Goal: Information Seeking & Learning: Learn about a topic

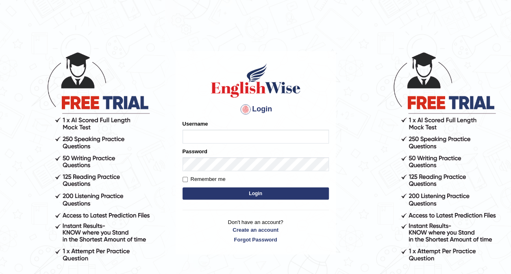
type input "Nivram91"
click at [318, 190] on button "Login" at bounding box center [256, 193] width 146 height 12
click at [316, 189] on button "Login" at bounding box center [256, 193] width 146 height 12
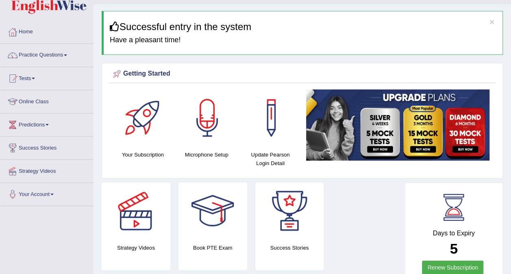
scroll to position [17, 0]
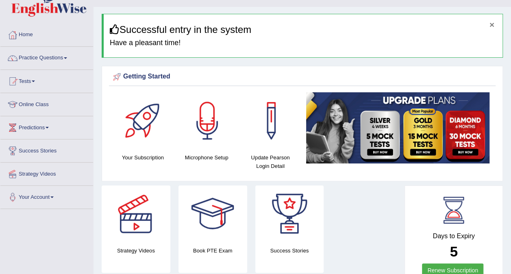
click at [494, 25] on button "×" at bounding box center [491, 24] width 5 height 9
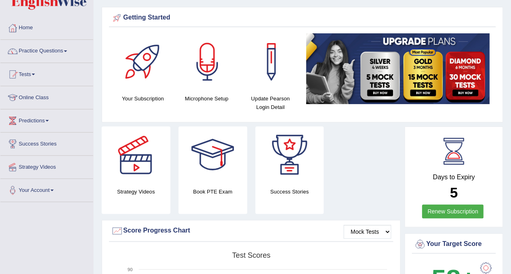
scroll to position [20, 0]
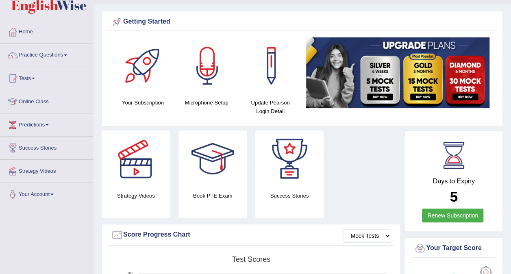
click at [43, 55] on link "Practice Questions" at bounding box center [46, 54] width 93 height 20
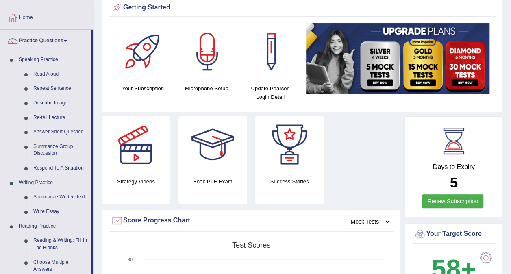
scroll to position [28, 0]
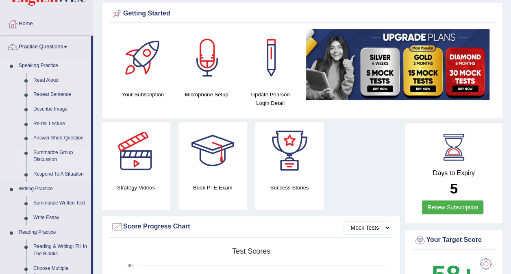
click at [39, 153] on link "Summarize Group Discussion" at bounding box center [60, 157] width 61 height 22
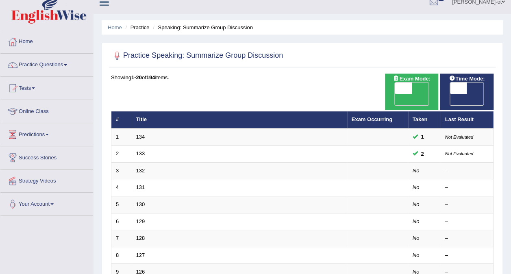
scroll to position [12, 0]
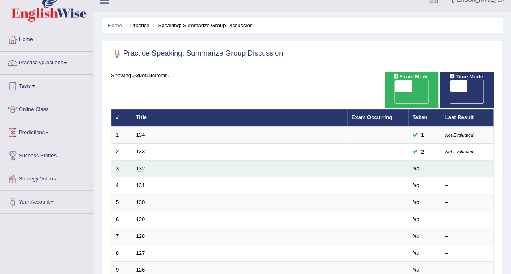
click at [137, 165] on link "132" at bounding box center [140, 168] width 9 height 6
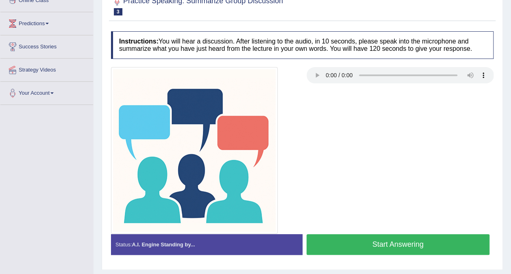
scroll to position [122, 0]
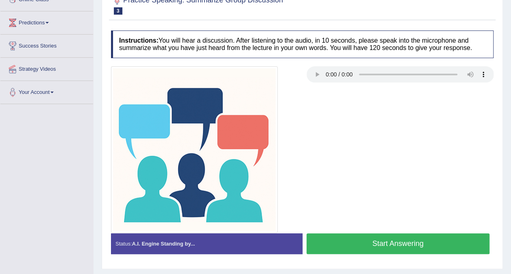
click at [429, 241] on button "Start Answering" at bounding box center [397, 243] width 183 height 21
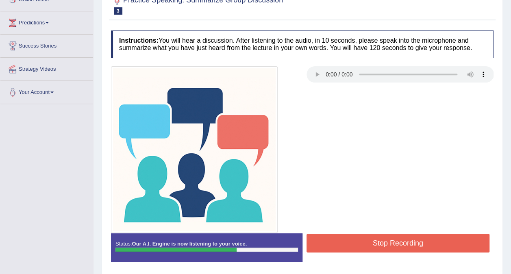
click at [429, 240] on button "Stop Recording" at bounding box center [397, 243] width 183 height 19
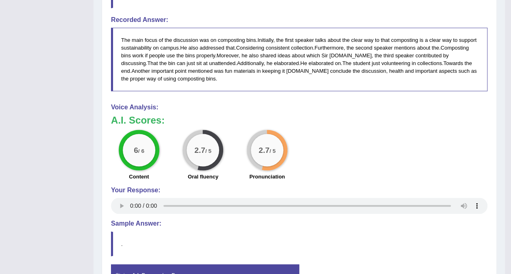
scroll to position [576, 0]
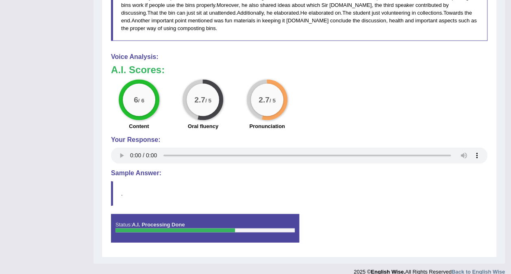
click at [325, 214] on div "Status: A.I. Processing Done Start Answering Stop Recording" at bounding box center [299, 232] width 376 height 37
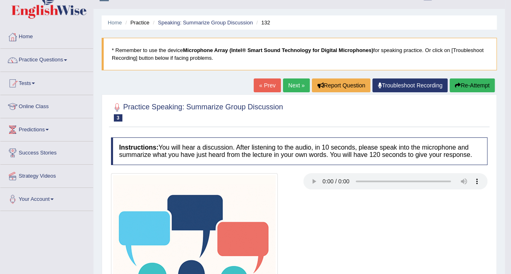
scroll to position [12, 0]
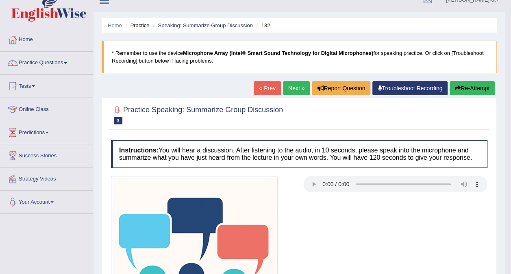
click at [294, 92] on link "Next »" at bounding box center [296, 88] width 27 height 14
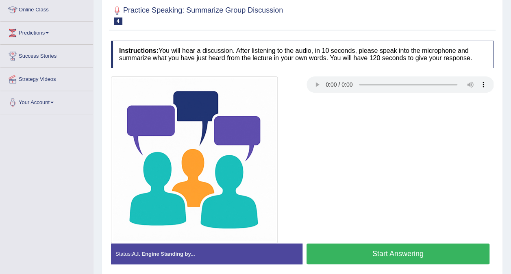
scroll to position [110, 0]
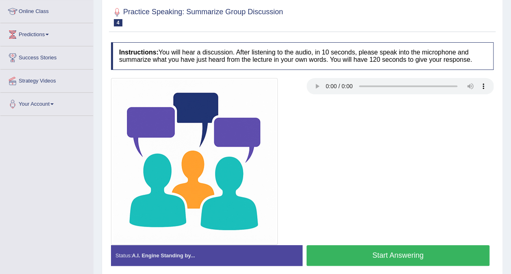
click at [397, 249] on button "Start Answering" at bounding box center [397, 255] width 183 height 21
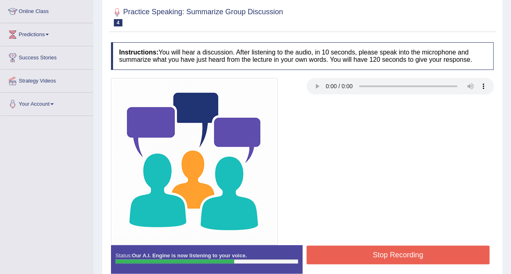
click at [445, 260] on button "Stop Recording" at bounding box center [397, 255] width 183 height 19
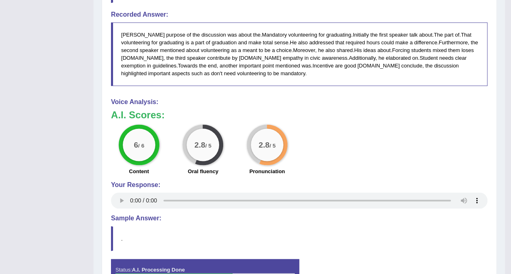
scroll to position [584, 0]
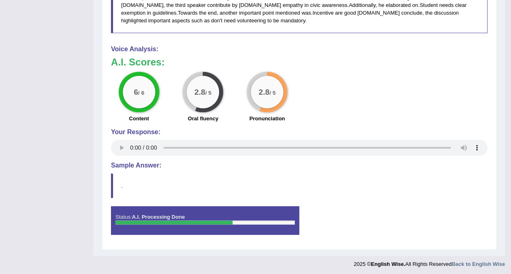
click at [485, 72] on div "6 / 6 Content 2.8 / 5 Oral fluency 2.8 / 5 Pronunciation" at bounding box center [299, 98] width 385 height 52
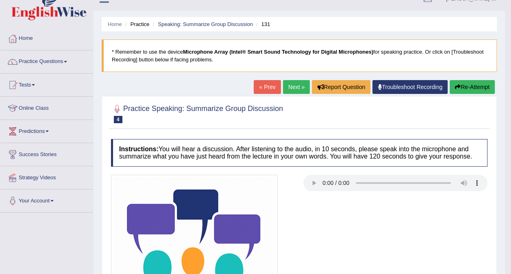
scroll to position [13, 0]
click at [48, 65] on link "Practice Questions" at bounding box center [46, 60] width 93 height 20
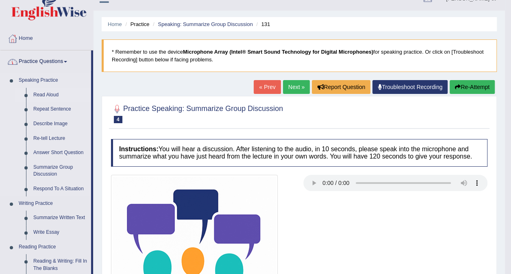
click at [39, 96] on link "Read Aloud" at bounding box center [60, 95] width 61 height 15
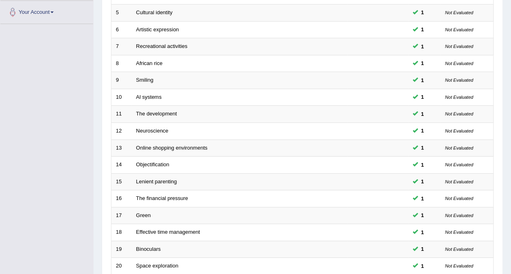
scroll to position [260, 0]
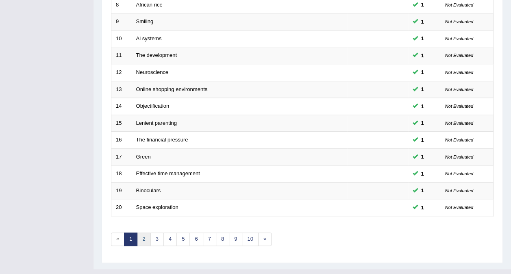
click at [148, 232] on link "2" at bounding box center [143, 238] width 13 height 13
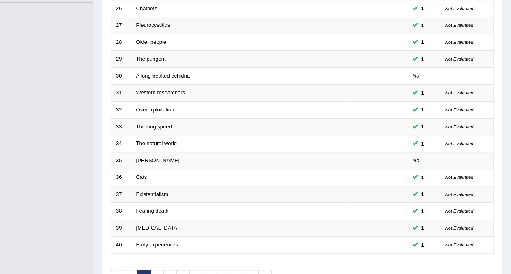
scroll to position [260, 0]
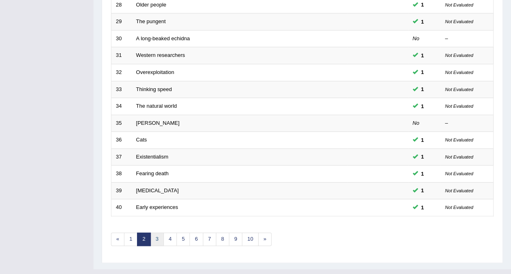
click at [159, 232] on link "3" at bounding box center [156, 238] width 13 height 13
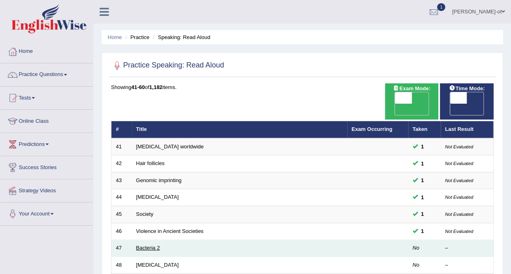
click at [142, 245] on link "Bacteria 2" at bounding box center [148, 248] width 24 height 6
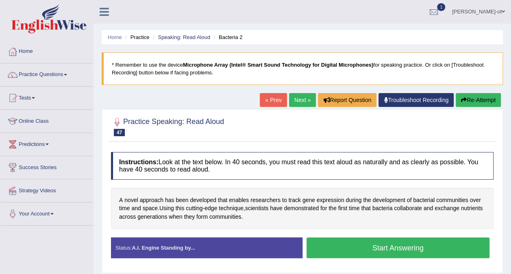
click at [440, 250] on button "Start Answering" at bounding box center [397, 247] width 183 height 21
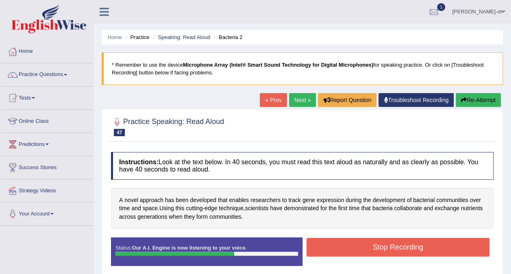
click at [429, 250] on button "Stop Recording" at bounding box center [397, 247] width 183 height 19
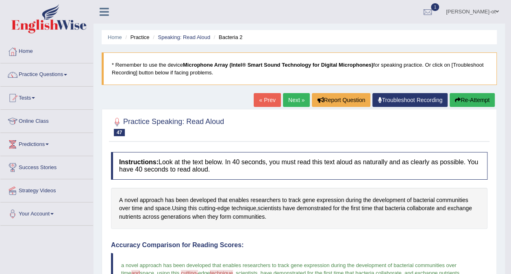
click at [298, 100] on link "Next »" at bounding box center [296, 100] width 27 height 14
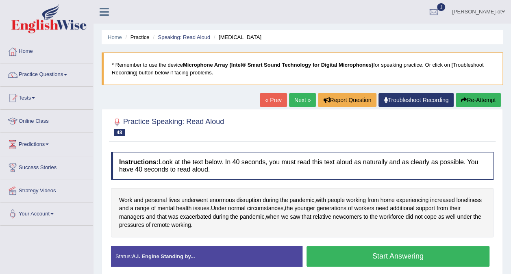
click at [444, 258] on button "Start Answering" at bounding box center [397, 256] width 183 height 21
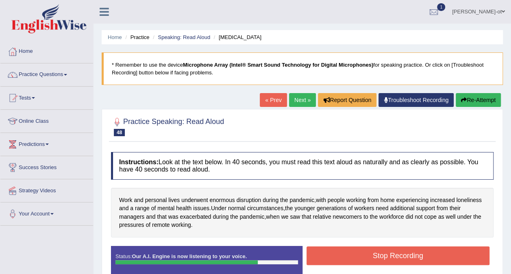
click at [448, 257] on button "Stop Recording" at bounding box center [397, 255] width 183 height 19
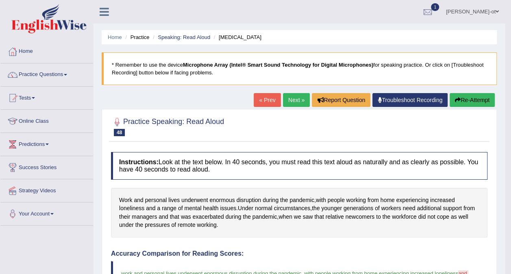
click at [293, 98] on link "Next »" at bounding box center [296, 100] width 27 height 14
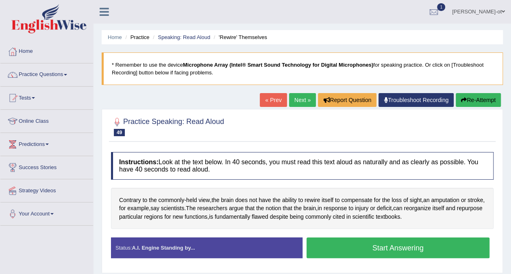
click at [444, 246] on button "Start Answering" at bounding box center [397, 247] width 183 height 21
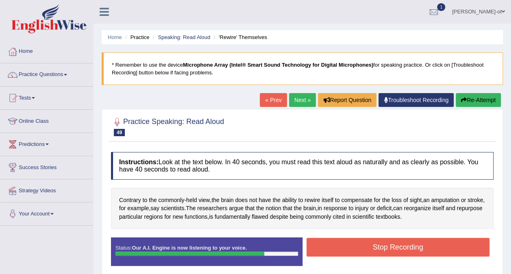
click at [467, 248] on button "Stop Recording" at bounding box center [397, 247] width 183 height 19
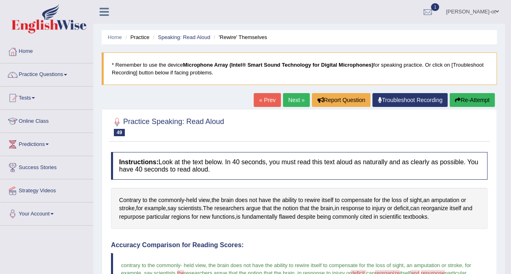
click at [296, 100] on link "Next »" at bounding box center [296, 100] width 27 height 14
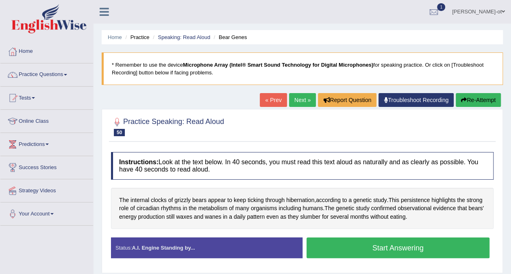
click at [432, 250] on button "Start Answering" at bounding box center [397, 247] width 183 height 21
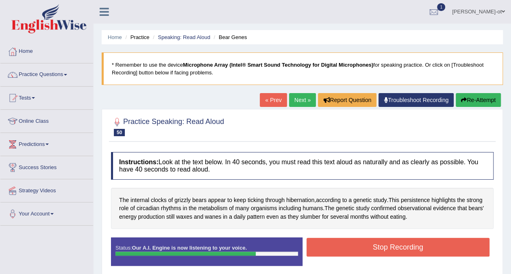
click at [442, 246] on button "Stop Recording" at bounding box center [397, 247] width 183 height 19
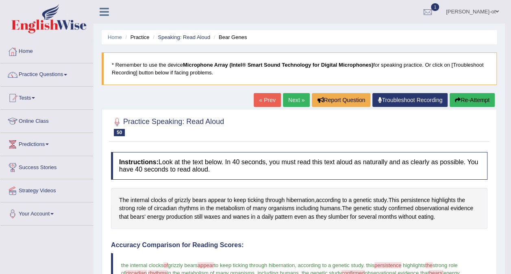
click at [297, 97] on link "Next »" at bounding box center [296, 100] width 27 height 14
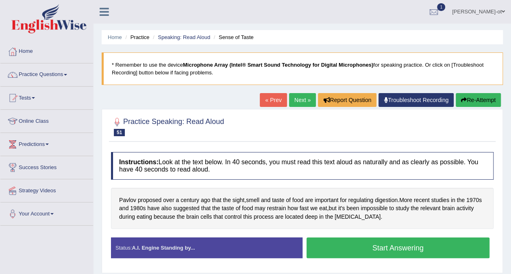
click at [430, 251] on button "Start Answering" at bounding box center [397, 247] width 183 height 21
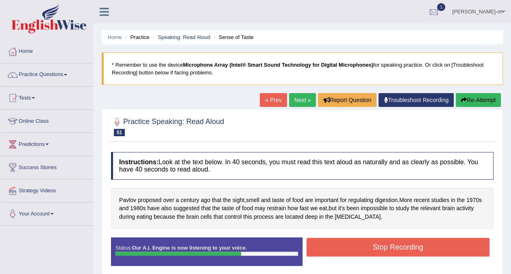
click at [430, 249] on button "Stop Recording" at bounding box center [397, 247] width 183 height 19
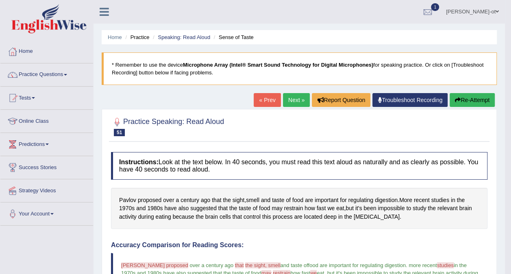
click at [293, 99] on link "Next »" at bounding box center [296, 100] width 27 height 14
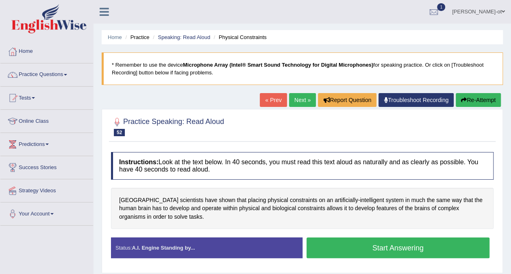
click at [432, 250] on button "Start Answering" at bounding box center [397, 247] width 183 height 21
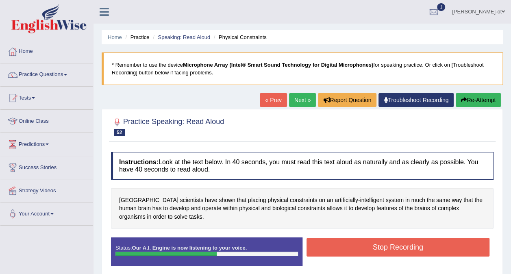
click at [448, 251] on button "Stop Recording" at bounding box center [397, 247] width 183 height 19
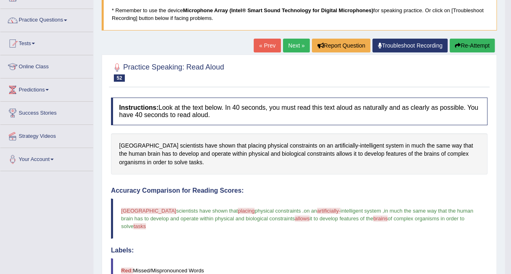
scroll to position [35, 0]
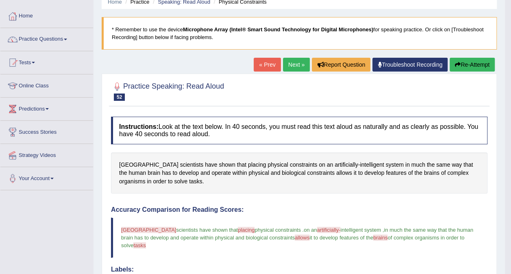
click at [296, 66] on link "Next »" at bounding box center [296, 65] width 27 height 14
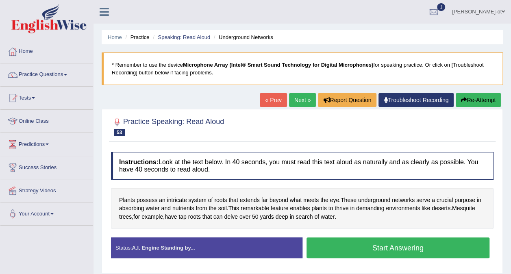
click at [429, 249] on button "Start Answering" at bounding box center [397, 247] width 183 height 21
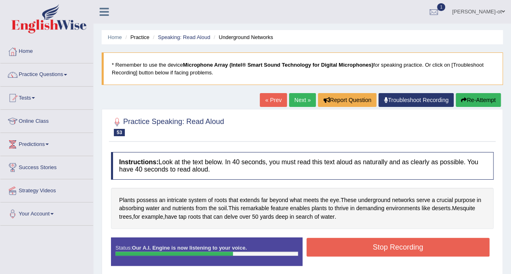
click at [450, 253] on button "Stop Recording" at bounding box center [397, 247] width 183 height 19
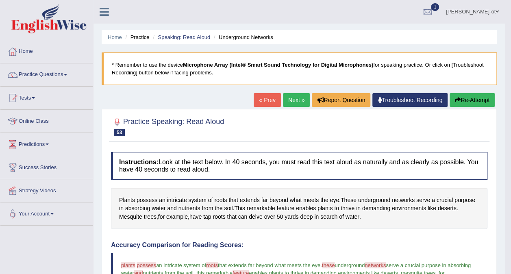
click at [295, 99] on link "Next »" at bounding box center [296, 100] width 27 height 14
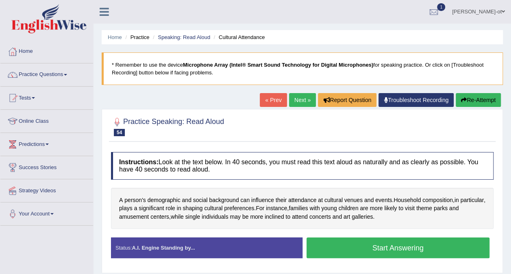
click at [438, 252] on button "Start Answering" at bounding box center [397, 247] width 183 height 21
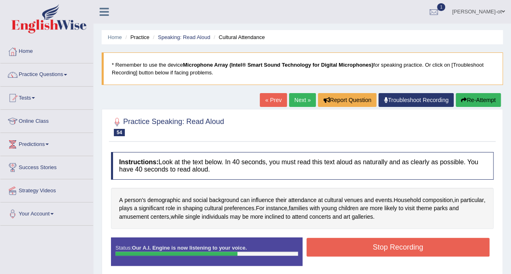
click at [448, 250] on button "Stop Recording" at bounding box center [397, 247] width 183 height 19
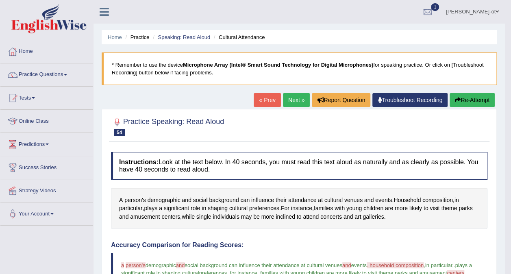
click at [474, 103] on button "Re-Attempt" at bounding box center [472, 100] width 45 height 14
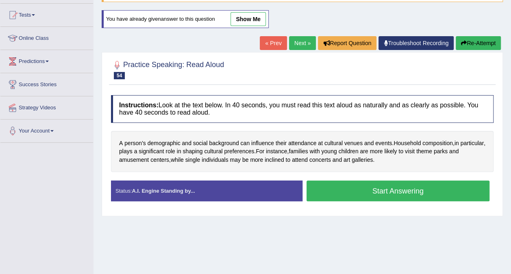
scroll to position [83, 0]
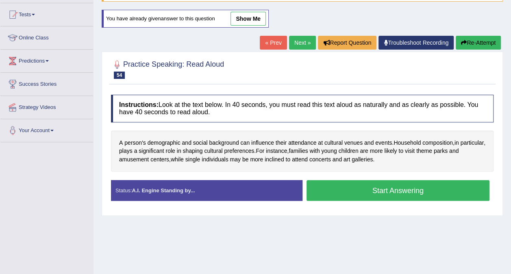
click at [441, 191] on button "Start Answering" at bounding box center [397, 190] width 183 height 21
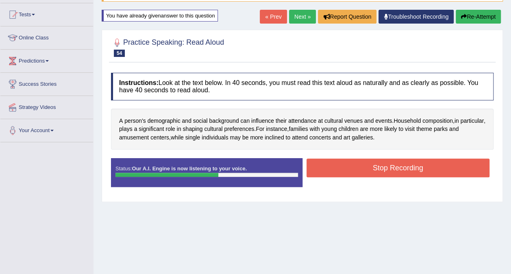
click at [429, 170] on button "Stop Recording" at bounding box center [397, 168] width 183 height 19
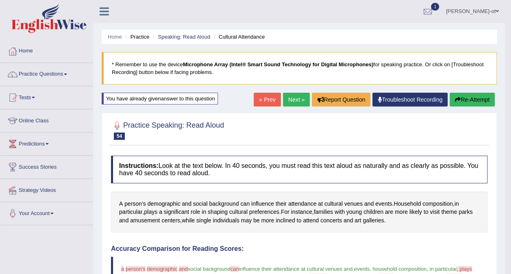
scroll to position [0, 0]
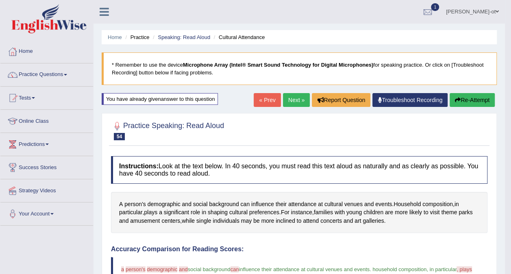
click at [292, 99] on link "Next »" at bounding box center [296, 100] width 27 height 14
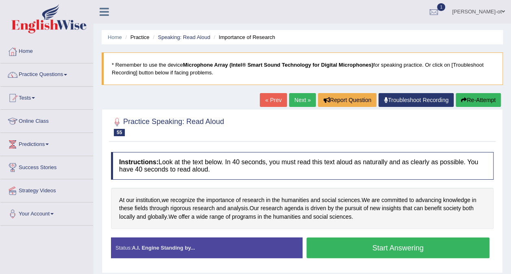
click at [446, 252] on button "Start Answering" at bounding box center [397, 247] width 183 height 21
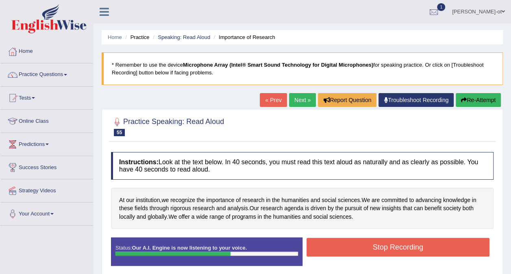
click at [445, 251] on button "Stop Recording" at bounding box center [397, 247] width 183 height 19
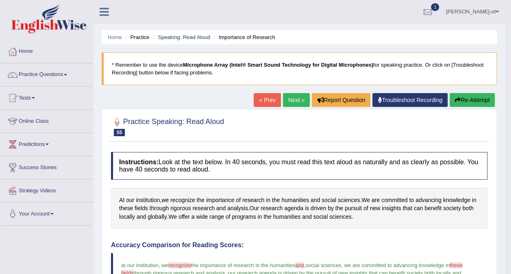
click at [298, 100] on link "Next »" at bounding box center [296, 100] width 27 height 14
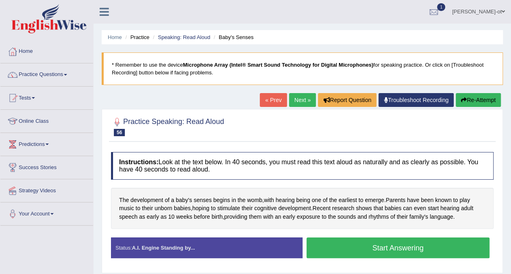
click at [436, 248] on button "Start Answering" at bounding box center [397, 247] width 183 height 21
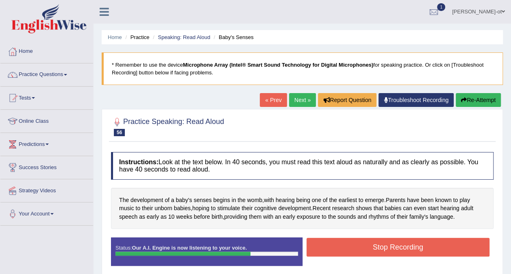
click at [442, 250] on button "Stop Recording" at bounding box center [397, 247] width 183 height 19
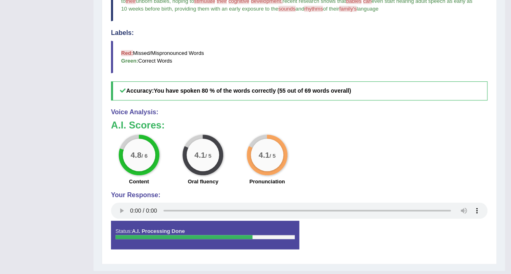
scroll to position [287, 0]
